Goal: Obtain resource: Download file/media

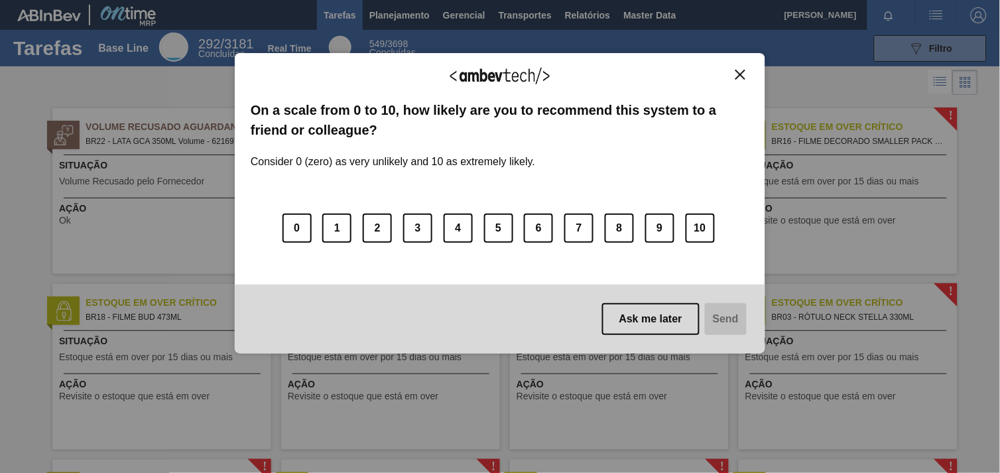
click at [747, 74] on button "Close" at bounding box center [740, 74] width 18 height 11
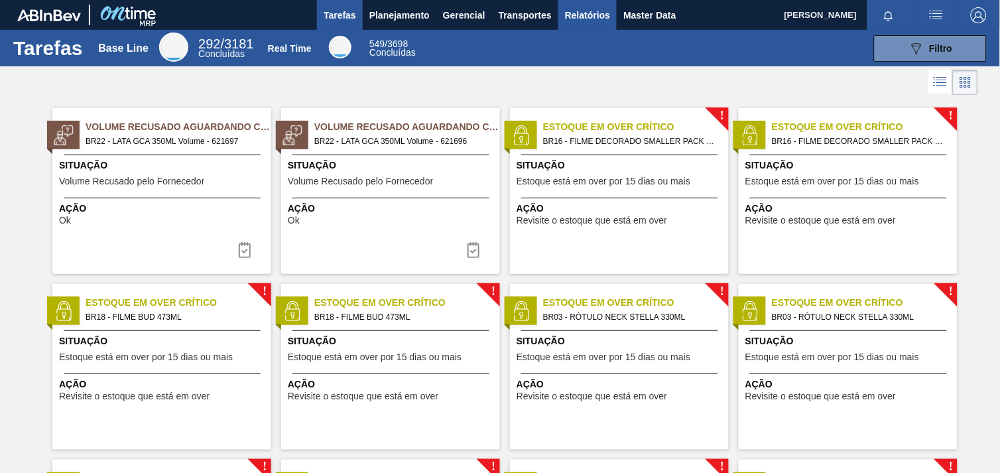
click at [570, 13] on span "Relatórios" at bounding box center [587, 15] width 45 height 16
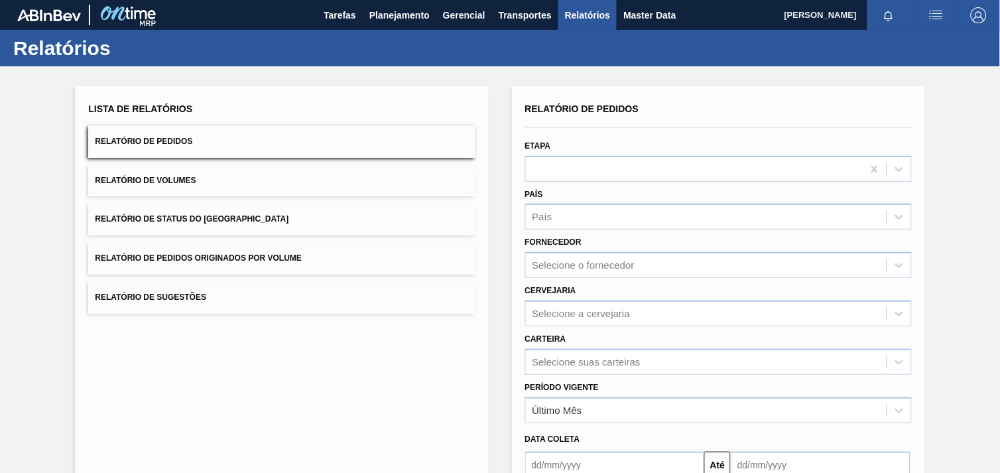
click at [593, 237] on div "Fornecedor Selecione o fornecedor" at bounding box center [718, 255] width 387 height 45
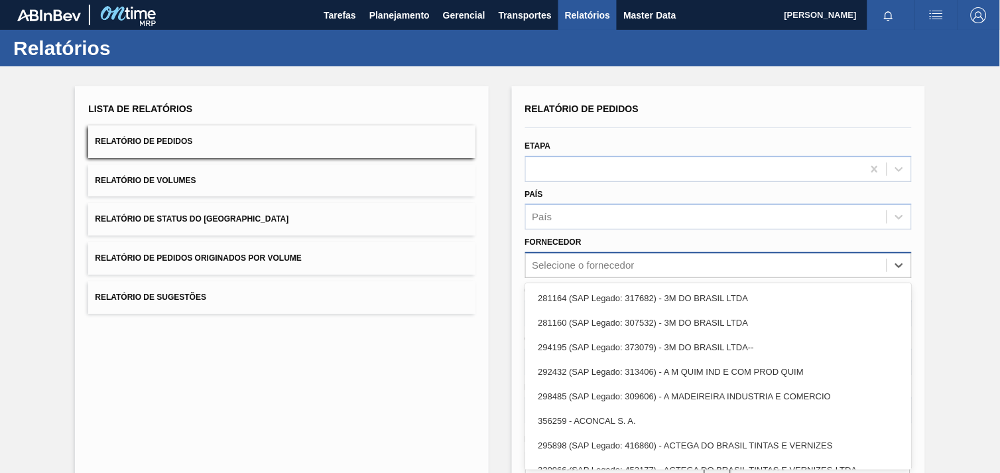
click at [595, 257] on div "Selecione o fornecedor" at bounding box center [706, 265] width 361 height 19
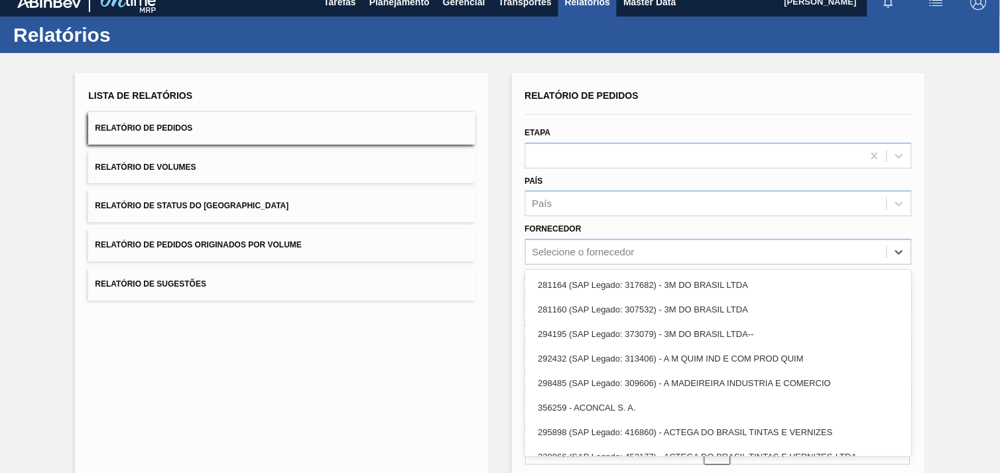
paste input "280389"
type input "280389"
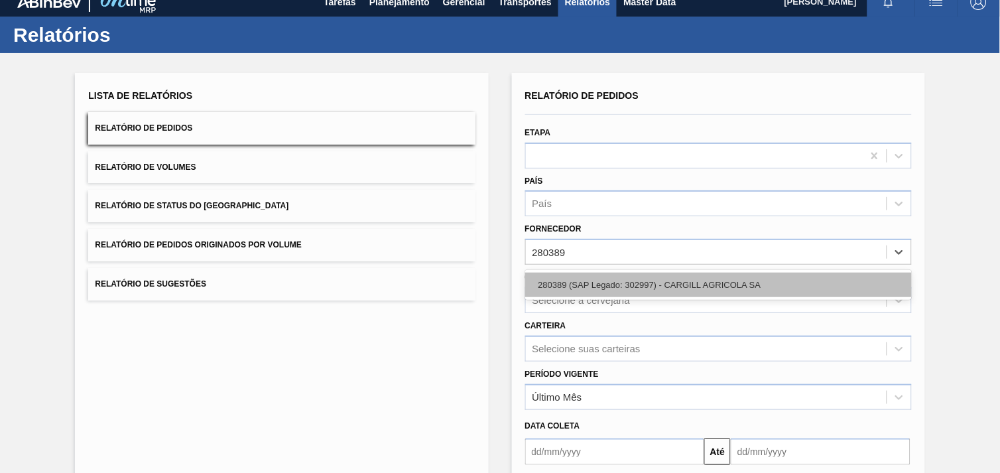
click at [593, 282] on div "280389 (SAP Legado: 302997) - CARGILL AGRICOLA SA" at bounding box center [718, 285] width 387 height 25
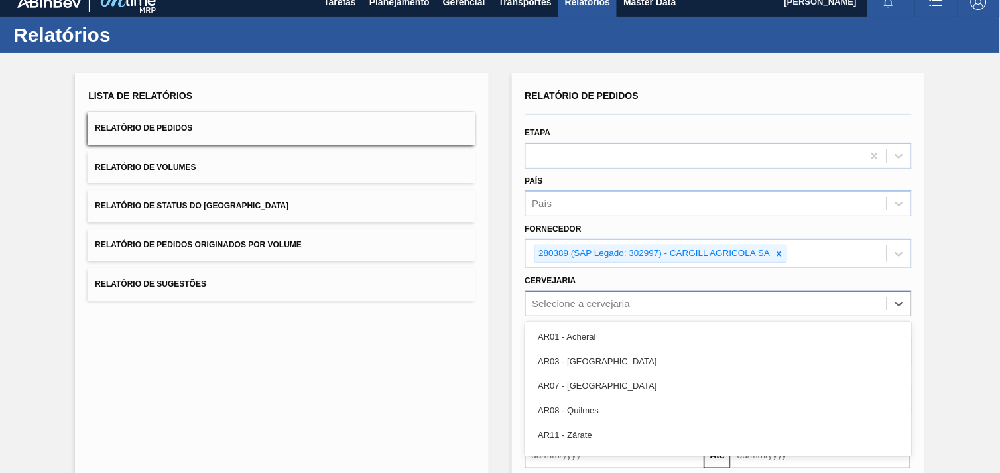
click at [574, 294] on div "option AR01 - Acheral focused, 1 of 92. 92 results available. Use Up and Down t…" at bounding box center [718, 303] width 387 height 26
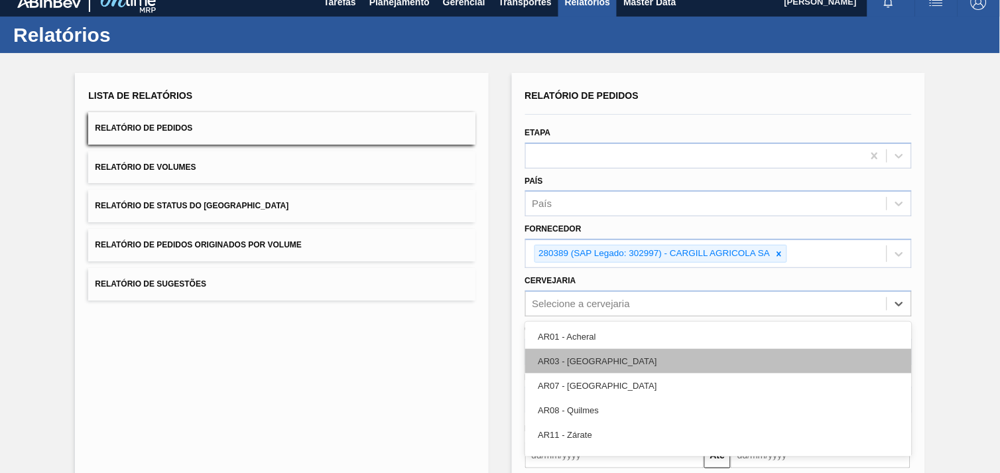
scroll to position [64, 0]
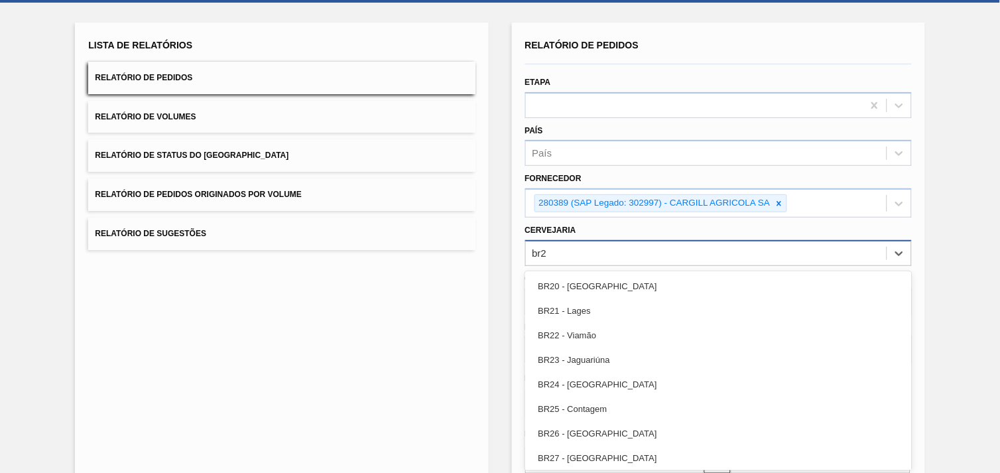
type input "br27"
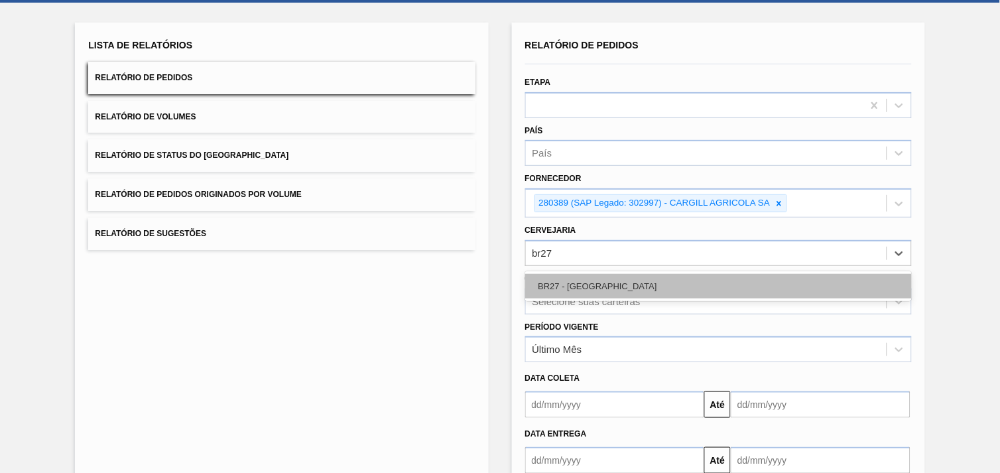
click at [566, 274] on div "BR27 - [GEOGRAPHIC_DATA]" at bounding box center [718, 286] width 387 height 25
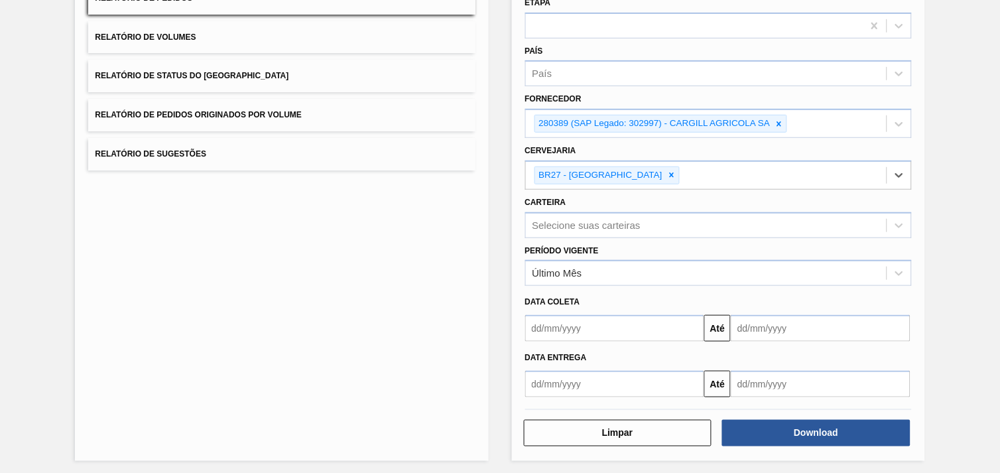
scroll to position [144, 0]
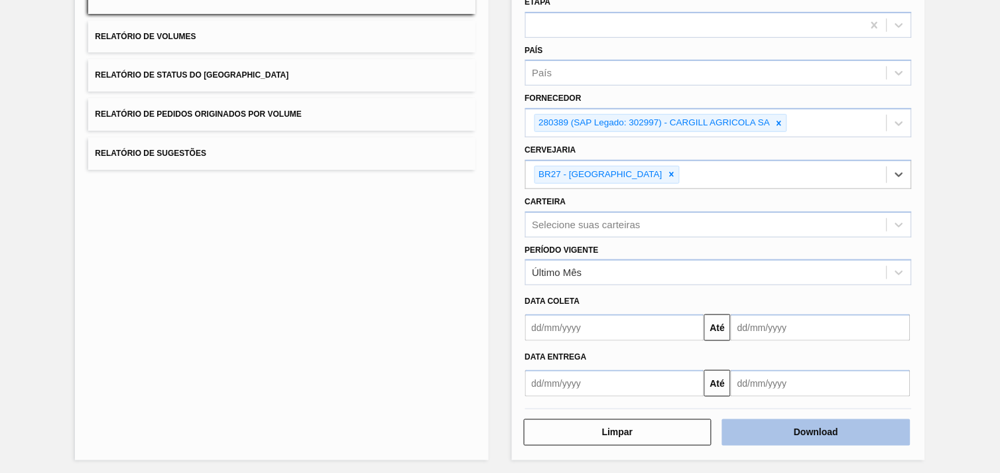
click at [863, 434] on button "Download" at bounding box center [816, 432] width 188 height 27
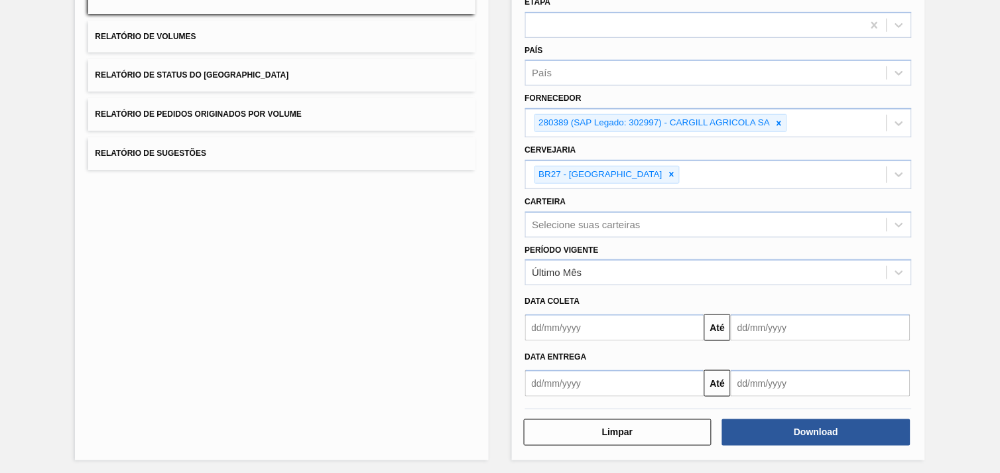
click at [502, 182] on div "Lista de Relatórios Relatório de Pedidos Relatório de Volumes Relatório de Stat…" at bounding box center [500, 199] width 1000 height 554
